Goal: Task Accomplishment & Management: Use online tool/utility

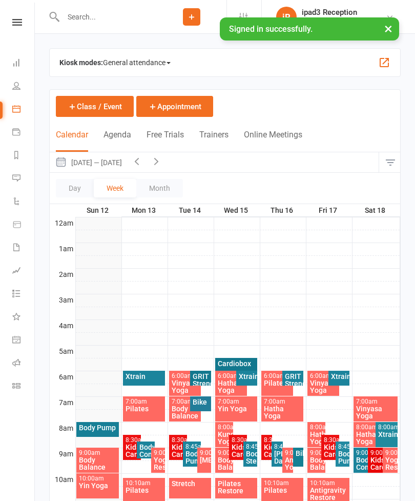
click at [92, 482] on div "Yin Yoga" at bounding box center [97, 485] width 38 height 7
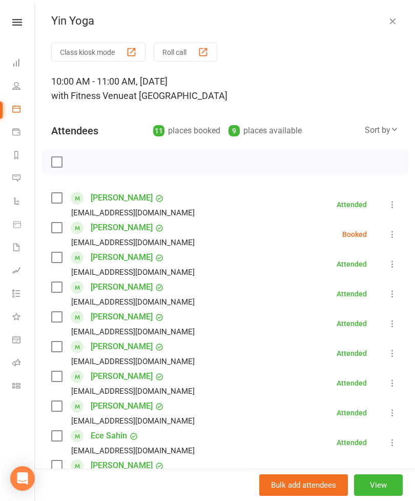
click at [129, 52] on div "button" at bounding box center [131, 52] width 11 height 11
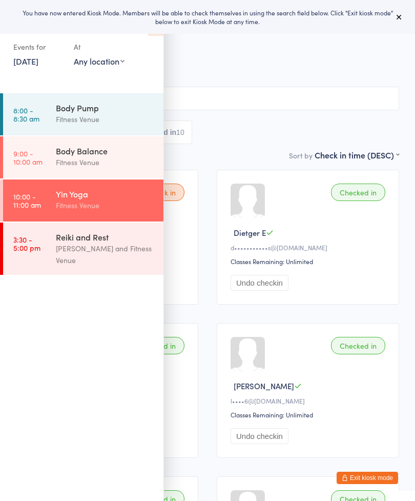
click at [267, 89] on input "search" at bounding box center [208, 99] width 384 height 24
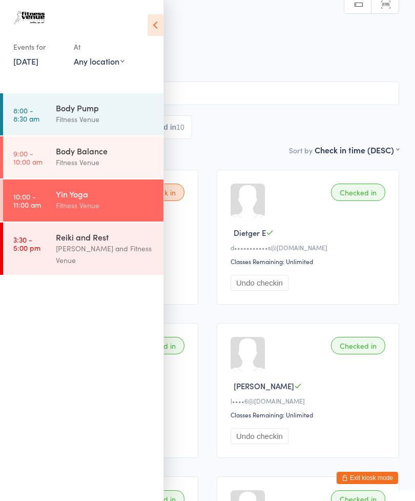
click at [152, 29] on icon at bounding box center [156, 25] width 16 height 22
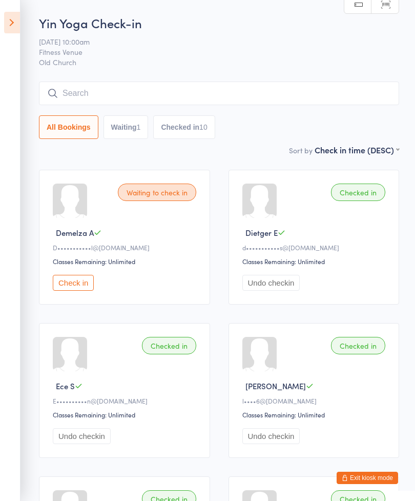
click at [237, 88] on input "search" at bounding box center [219, 94] width 361 height 24
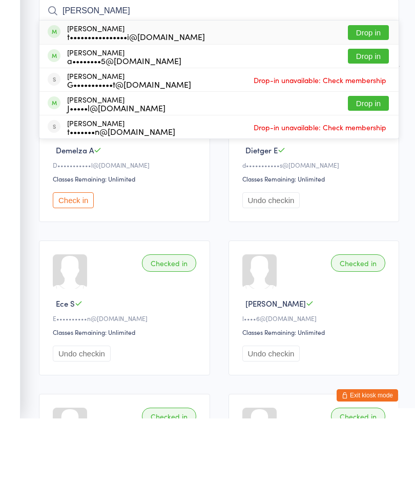
type input "[PERSON_NAME]"
click at [367, 108] on button "Drop in" at bounding box center [368, 115] width 41 height 15
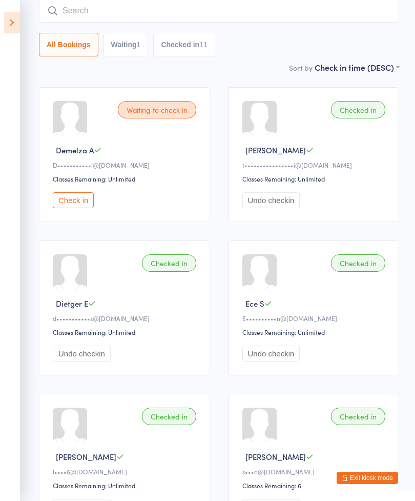
click at [122, 16] on input "search" at bounding box center [219, 11] width 361 height 24
type input "E"
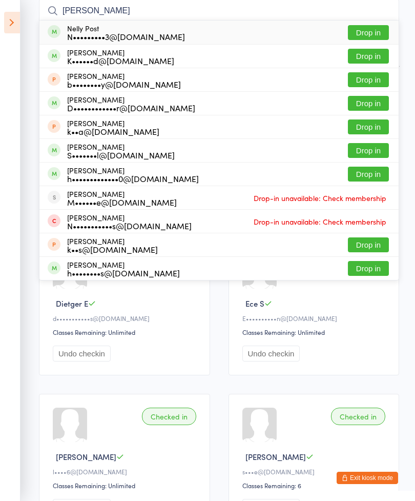
type input "[PERSON_NAME]"
click at [152, 35] on div "N•••••••••3@[DOMAIN_NAME]" at bounding box center [126, 36] width 118 height 8
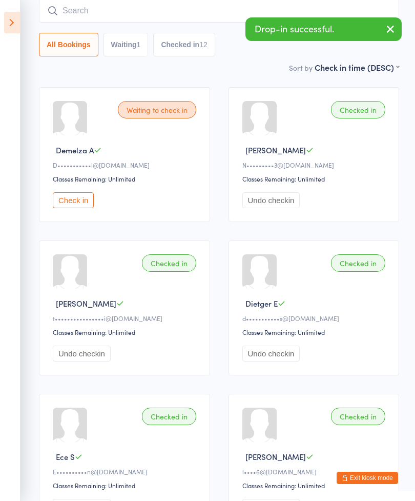
click at [167, 21] on input "search" at bounding box center [219, 11] width 361 height 24
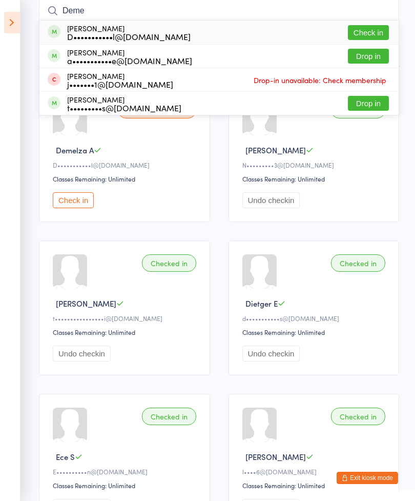
type input "Deme"
click at [368, 27] on button "Check in" at bounding box center [368, 32] width 41 height 15
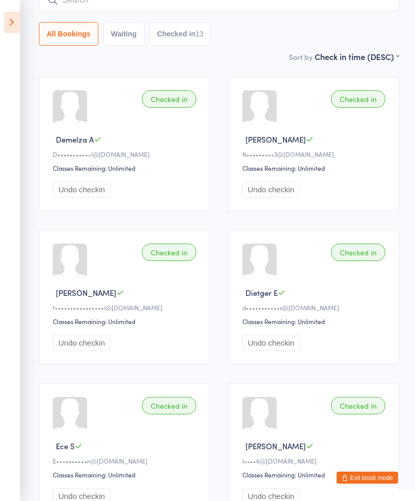
scroll to position [0, 0]
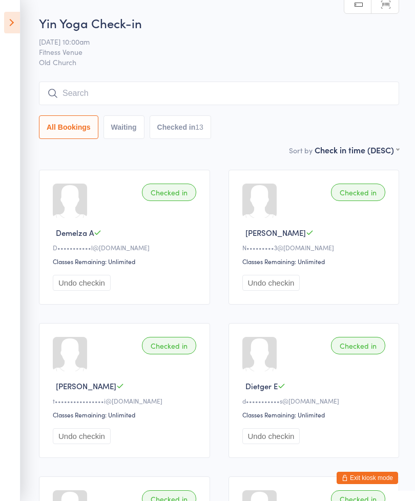
click at [236, 91] on input "search" at bounding box center [219, 94] width 361 height 24
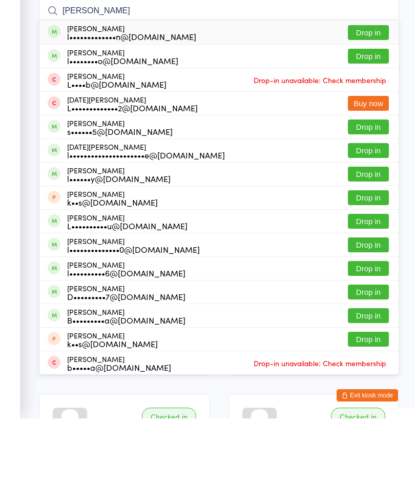
type input "[PERSON_NAME]"
click at [366, 108] on button "Drop in" at bounding box center [368, 115] width 41 height 15
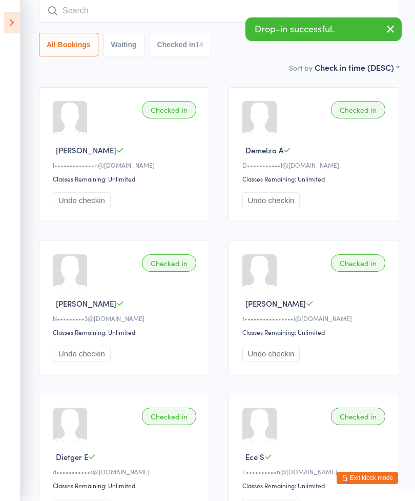
click at [381, 32] on button "button" at bounding box center [391, 30] width 23 height 24
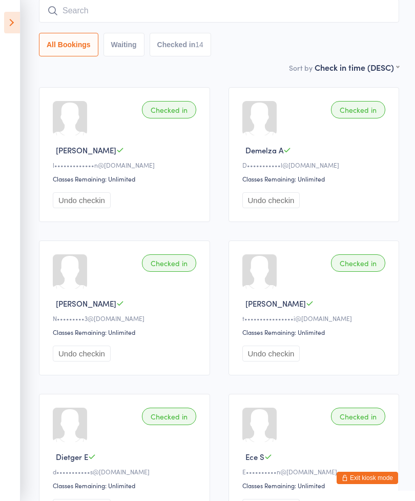
scroll to position [0, 0]
